Goal: Find specific page/section: Find specific page/section

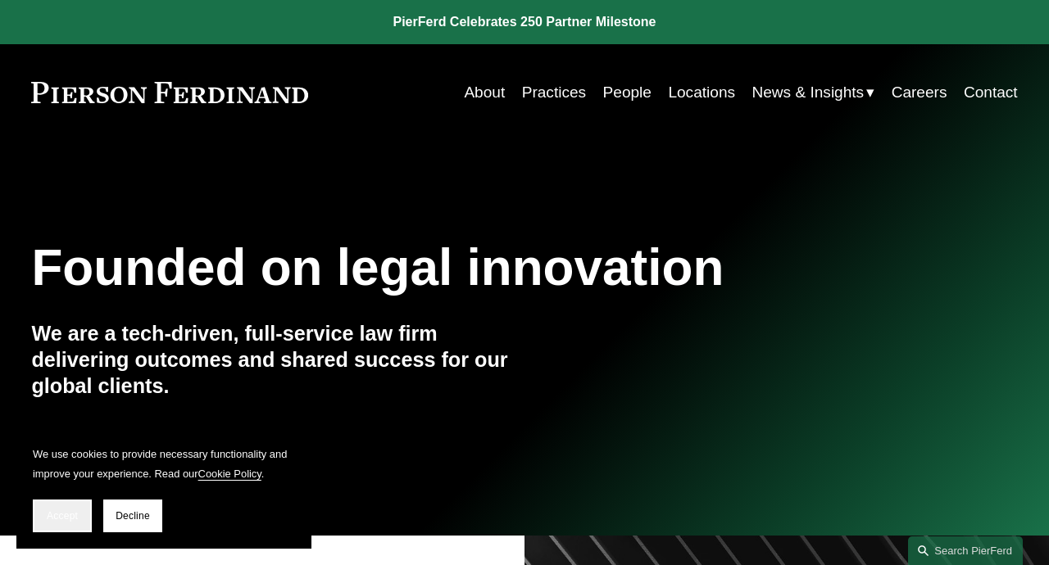
click at [66, 514] on span "Accept" at bounding box center [62, 515] width 31 height 11
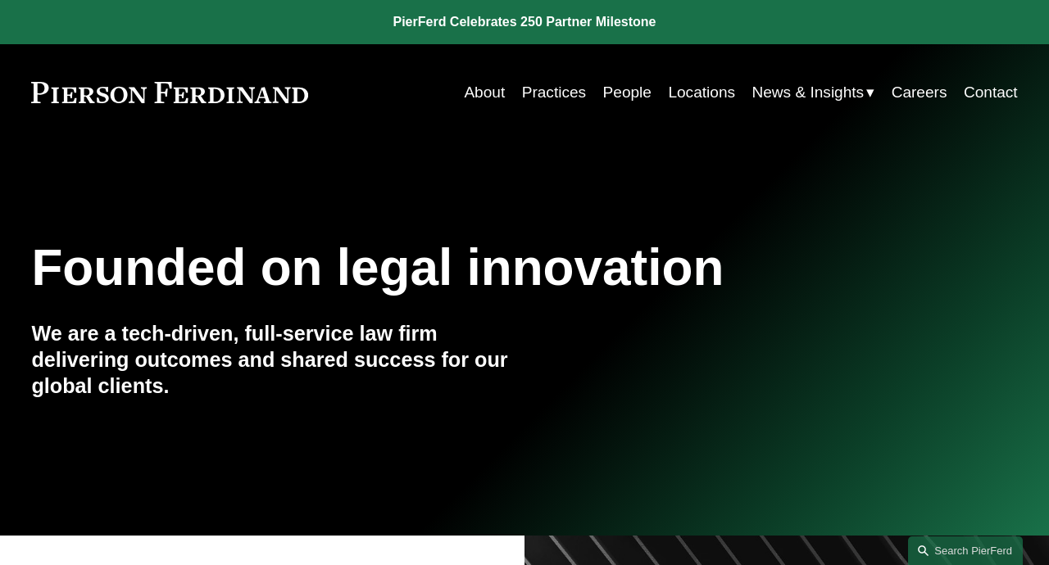
click at [628, 97] on link "People" at bounding box center [627, 92] width 48 height 31
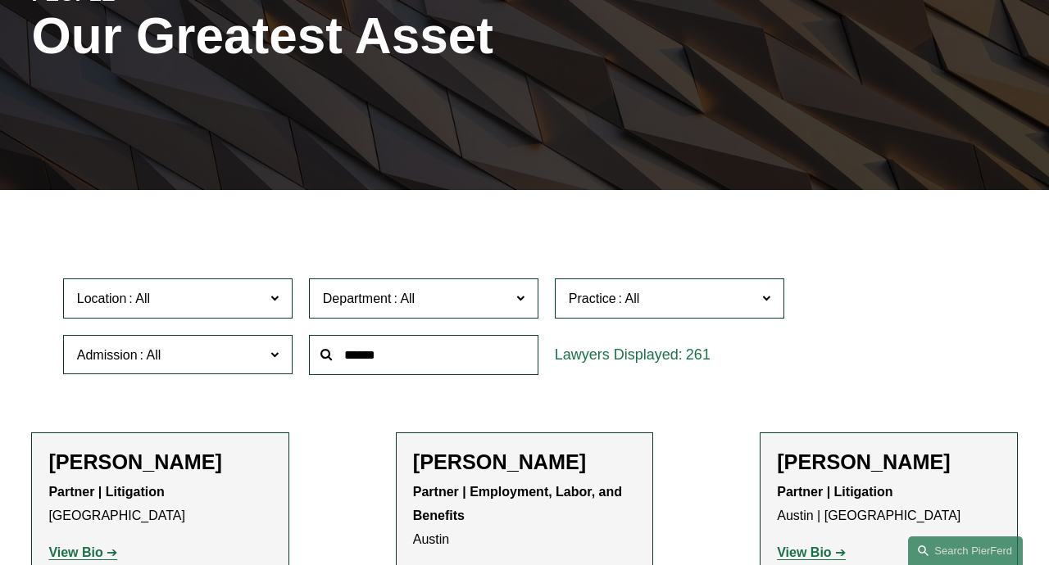
scroll to position [260, 0]
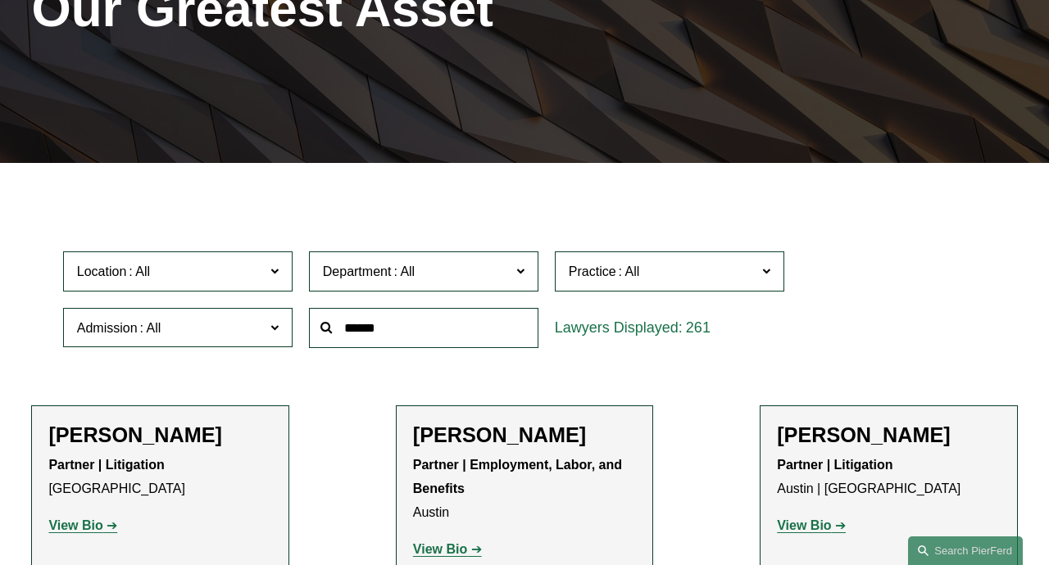
click at [390, 340] on input "text" at bounding box center [423, 328] width 229 height 40
type input "*******"
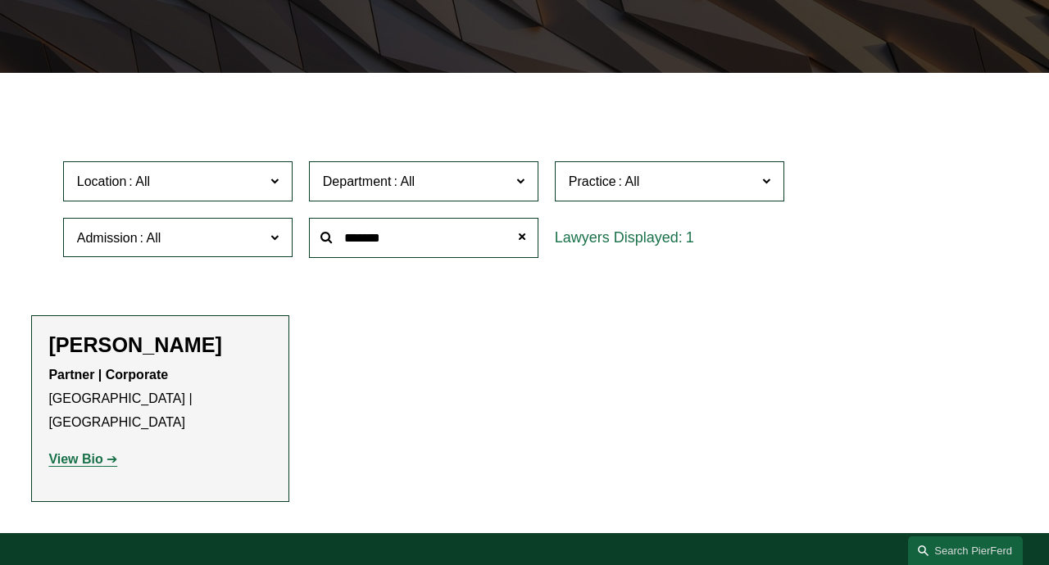
scroll to position [429, 0]
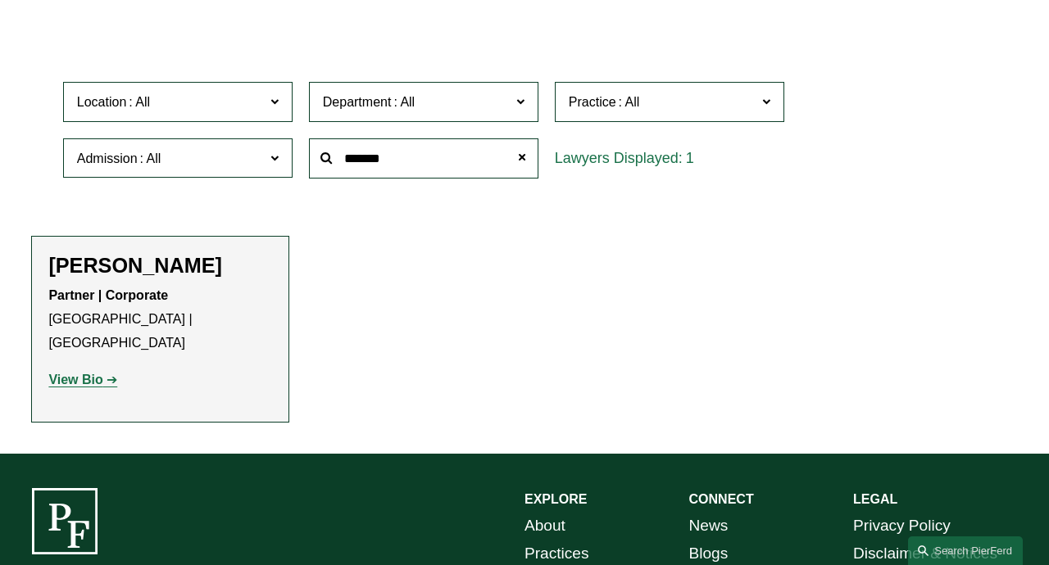
click at [88, 369] on p "View Bio" at bounding box center [159, 381] width 223 height 24
click at [85, 369] on p "View Bio" at bounding box center [159, 381] width 223 height 24
click at [85, 373] on strong "View Bio" at bounding box center [75, 380] width 54 height 14
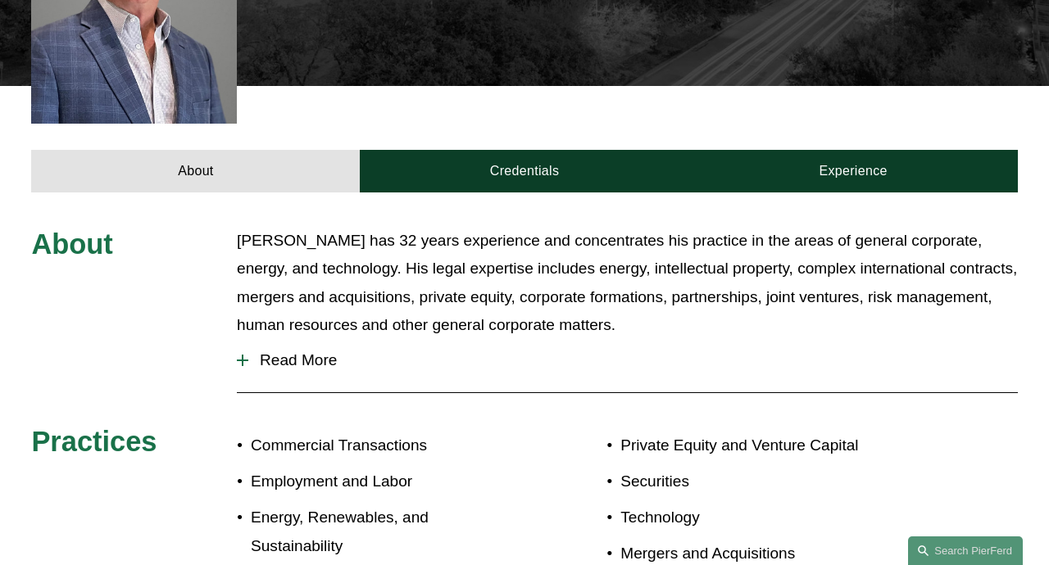
scroll to position [563, 0]
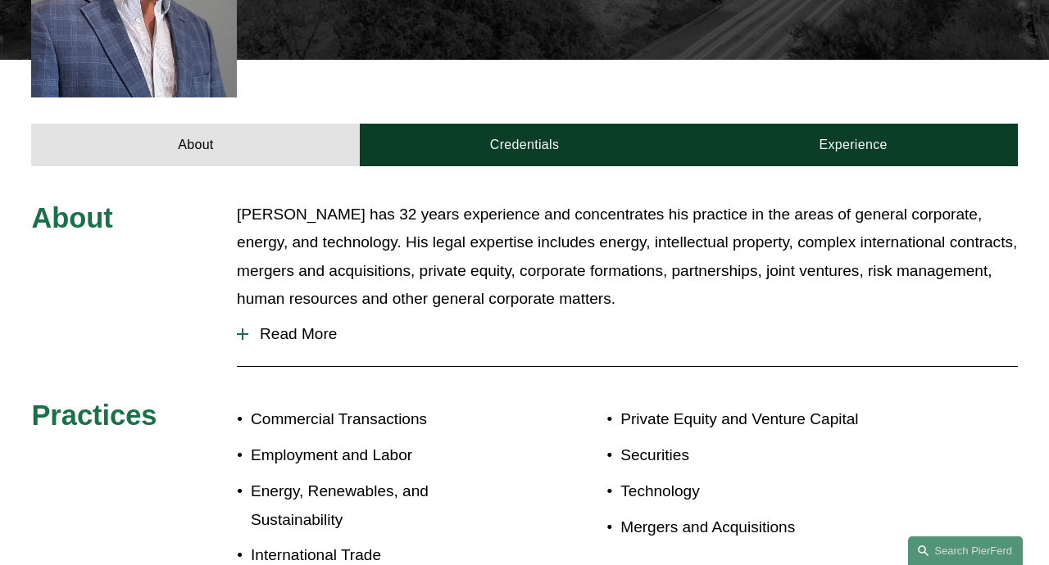
click at [335, 325] on span "Read More" at bounding box center [632, 334] width 769 height 18
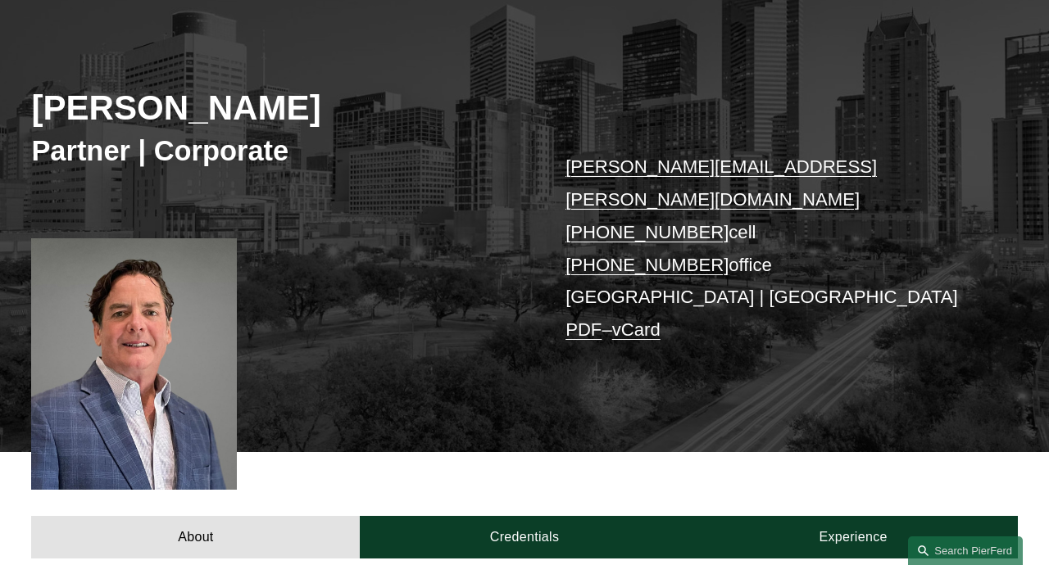
scroll to position [174, 0]
